Goal: Check status

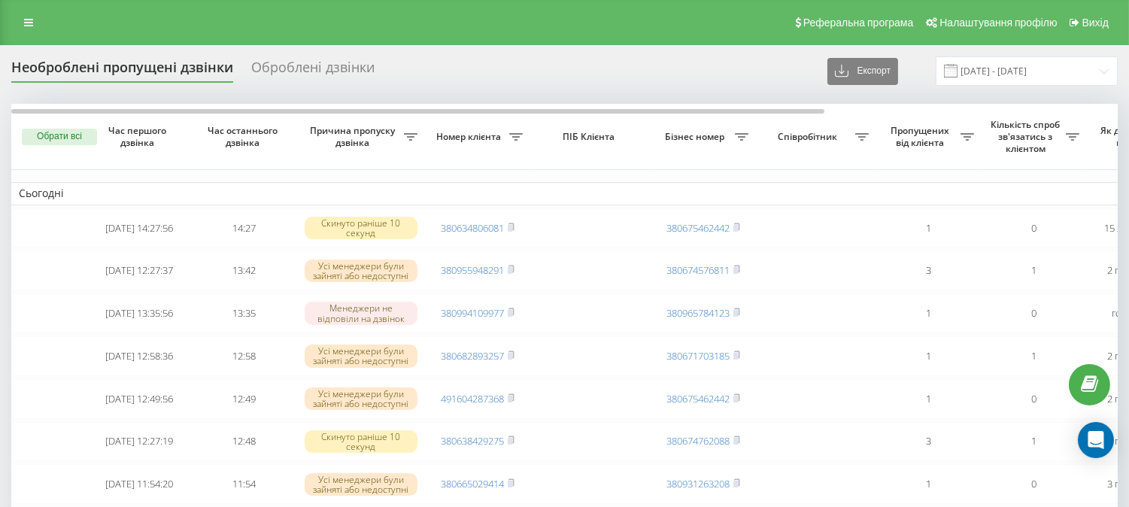
drag, startPoint x: 695, startPoint y: 49, endPoint x: 646, endPoint y: 8, distance: 64.1
